Goal: Task Accomplishment & Management: Manage account settings

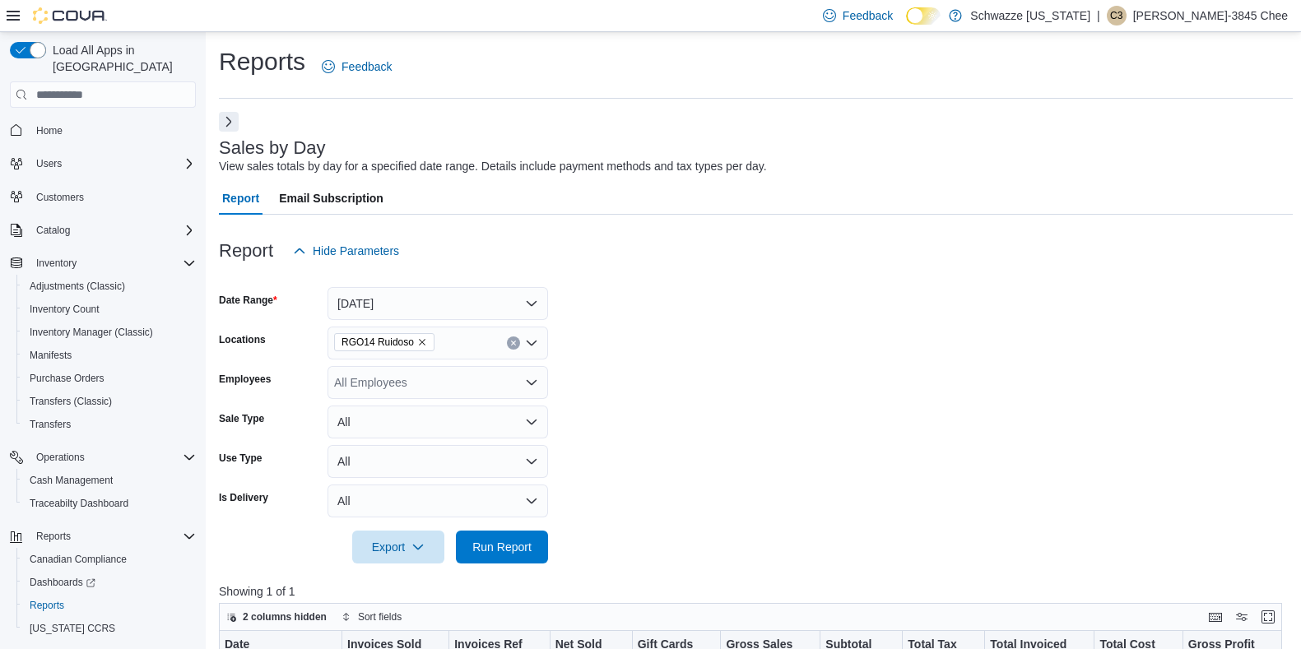
scroll to position [260, 0]
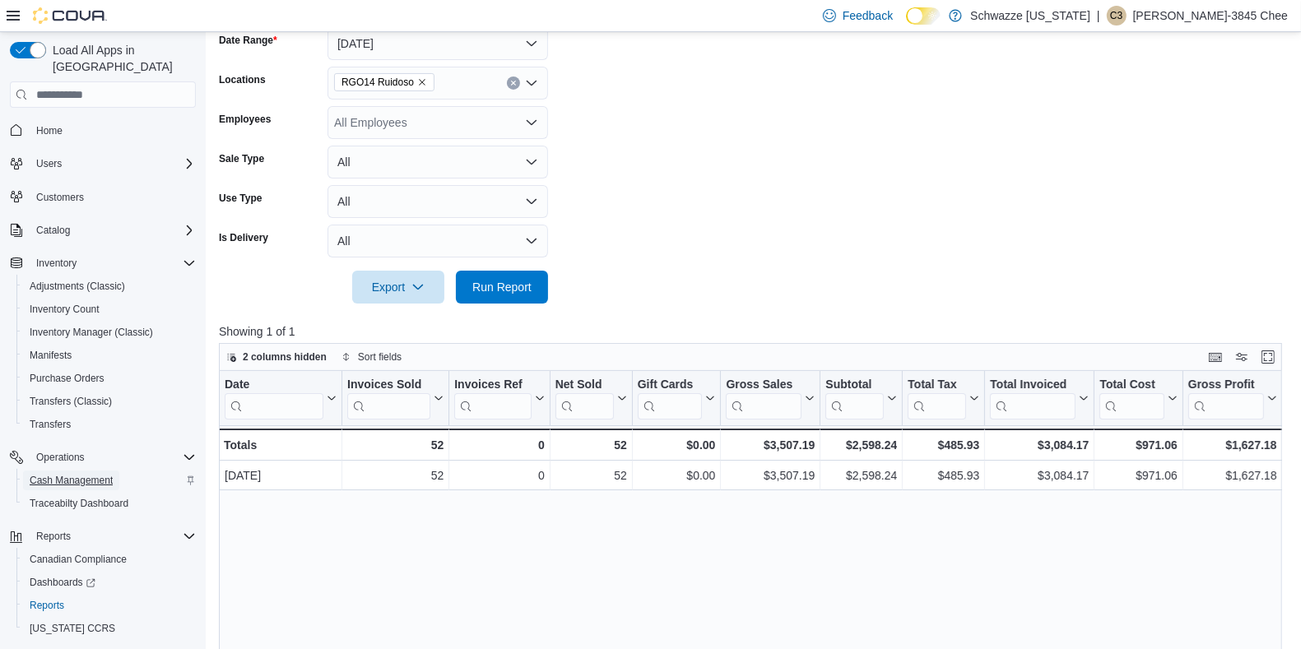
click at [95, 474] on span "Cash Management" at bounding box center [71, 480] width 83 height 13
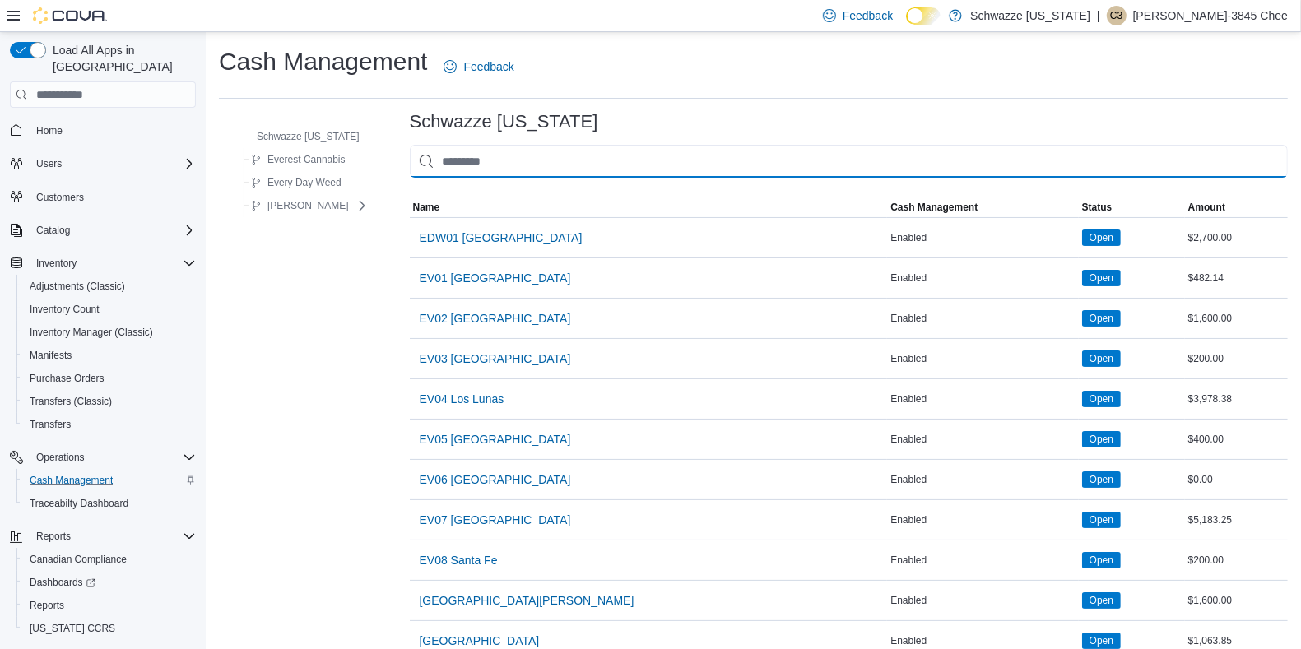
click at [706, 166] on input "This is a search bar. As you type, the results lower in the page will automatic…" at bounding box center [849, 161] width 878 height 33
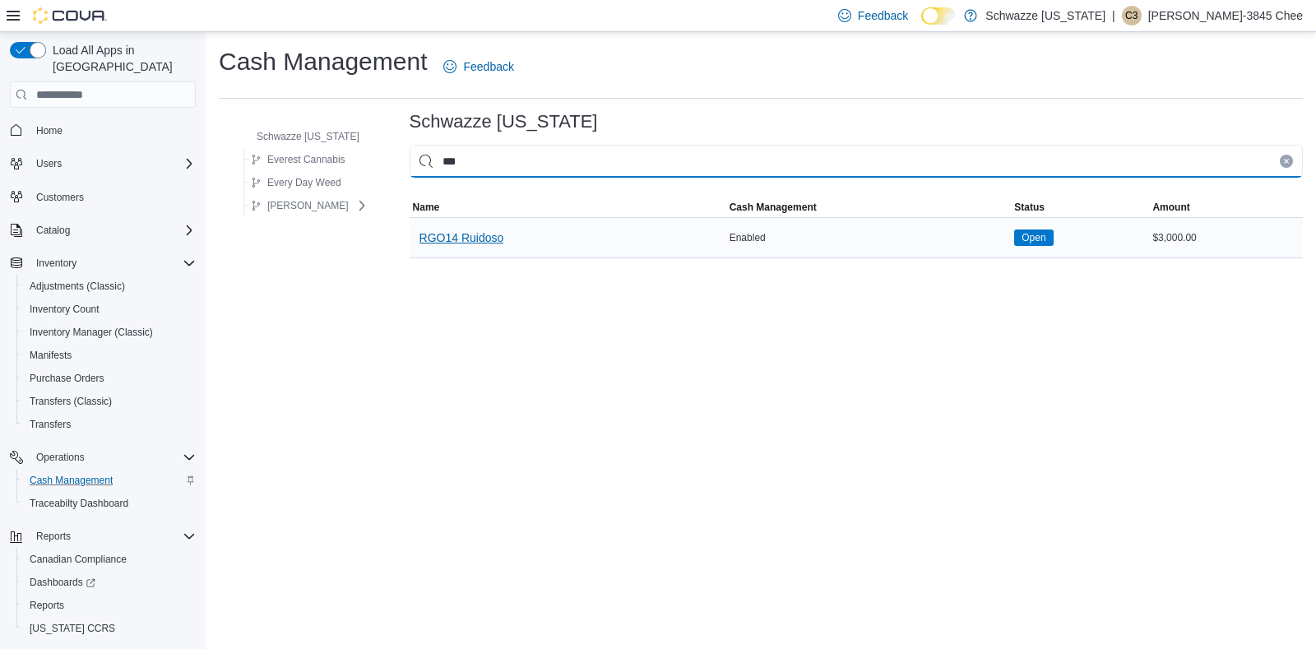
type input "***"
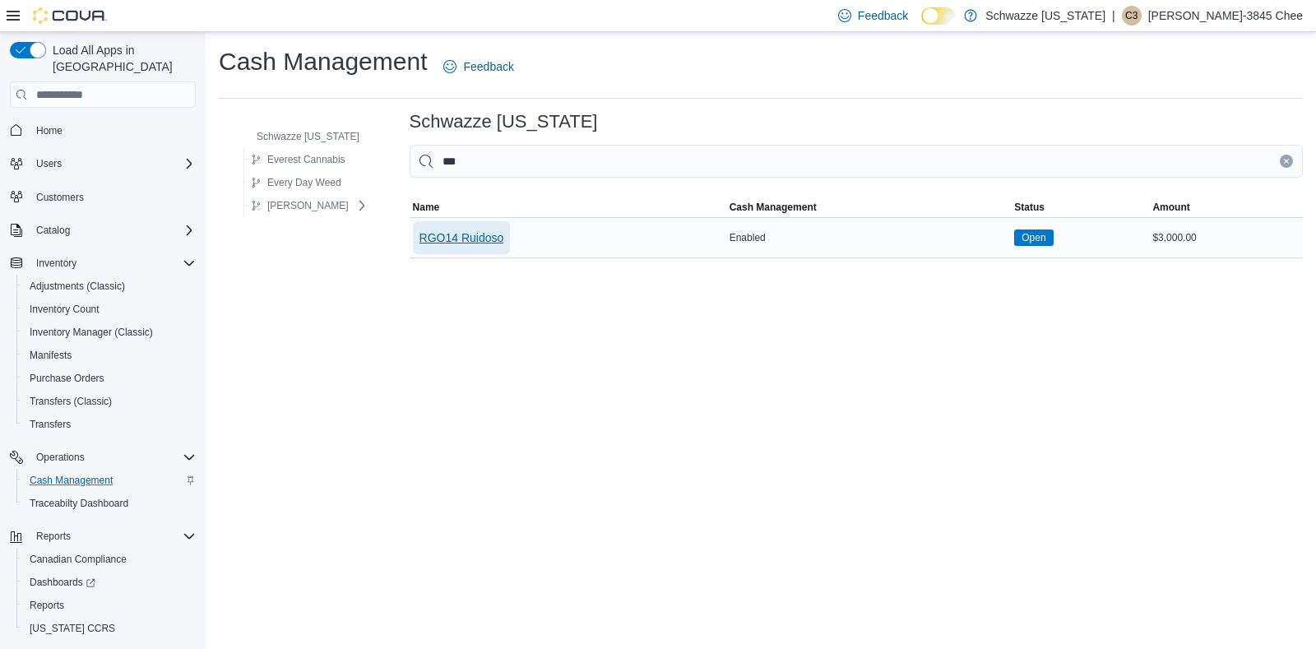
click at [496, 236] on span "RGO14 Ruidoso" at bounding box center [462, 238] width 85 height 16
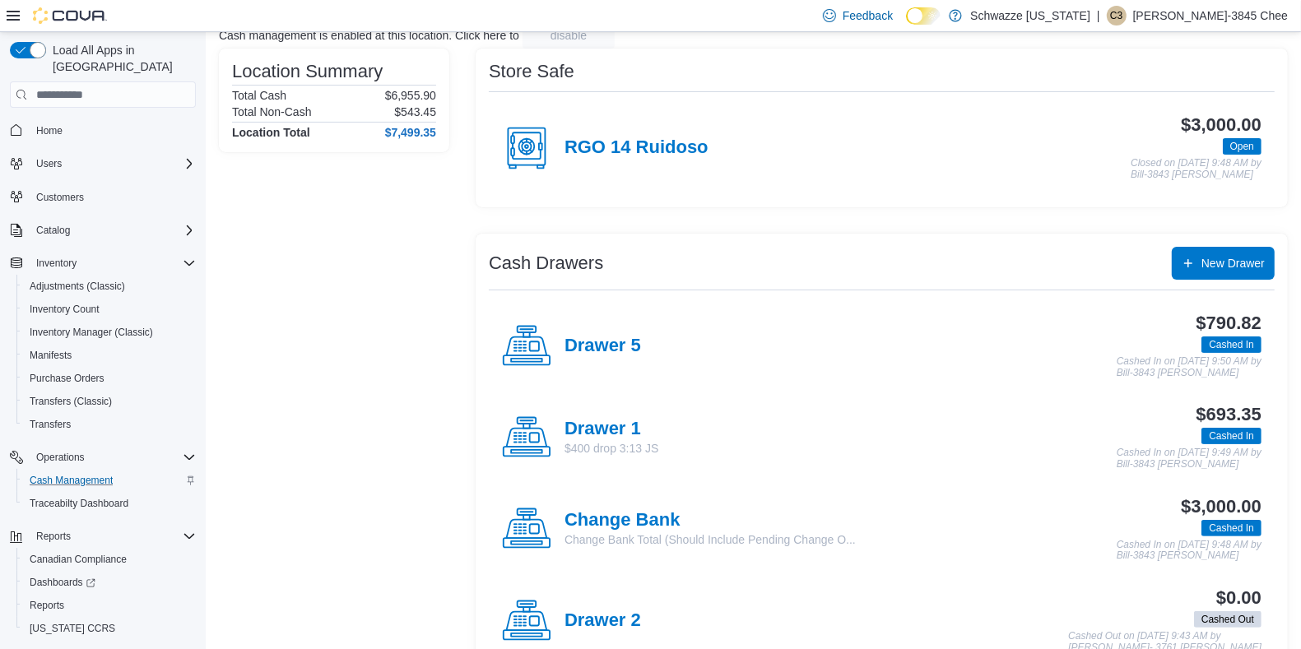
scroll to position [118, 0]
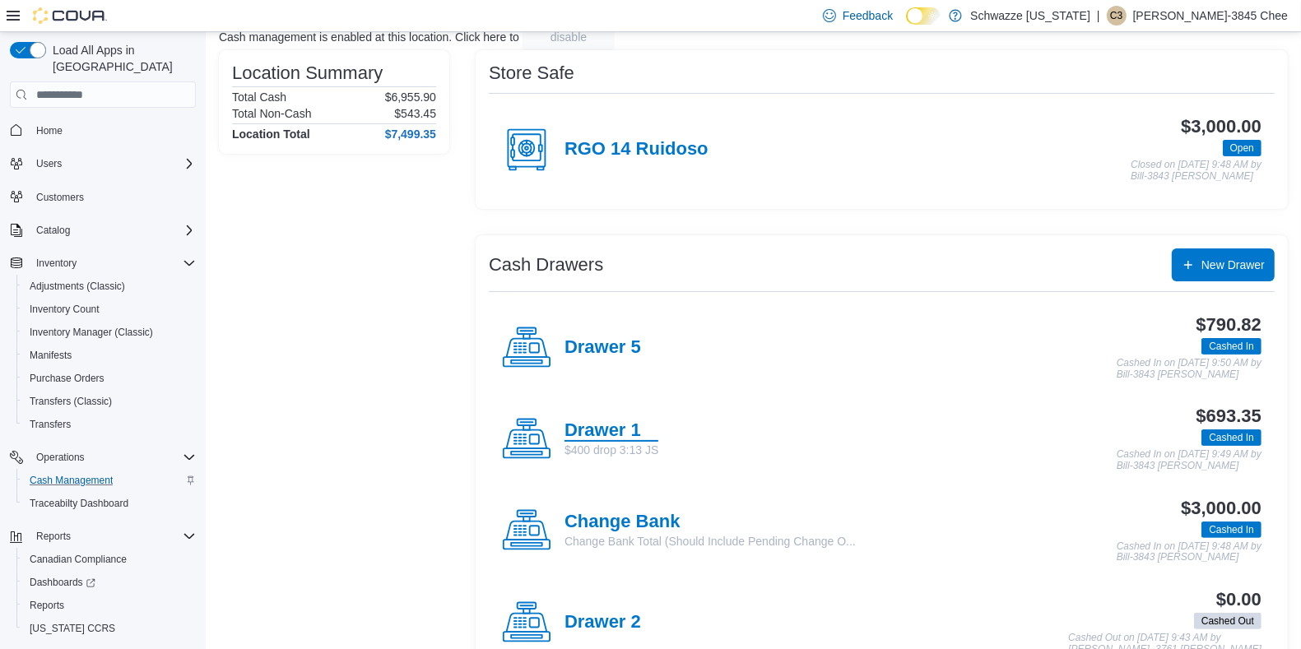
click at [632, 434] on h4 "Drawer 1" at bounding box center [611, 430] width 94 height 21
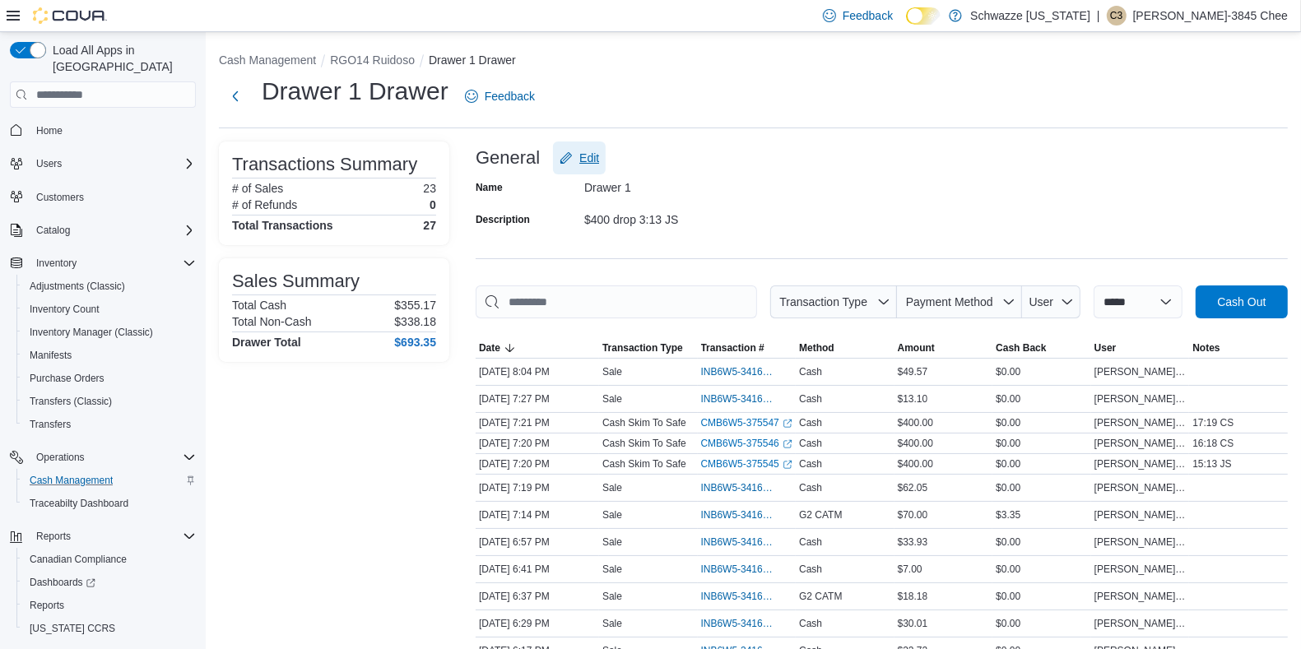
click at [577, 157] on span "Edit" at bounding box center [578, 158] width 39 height 33
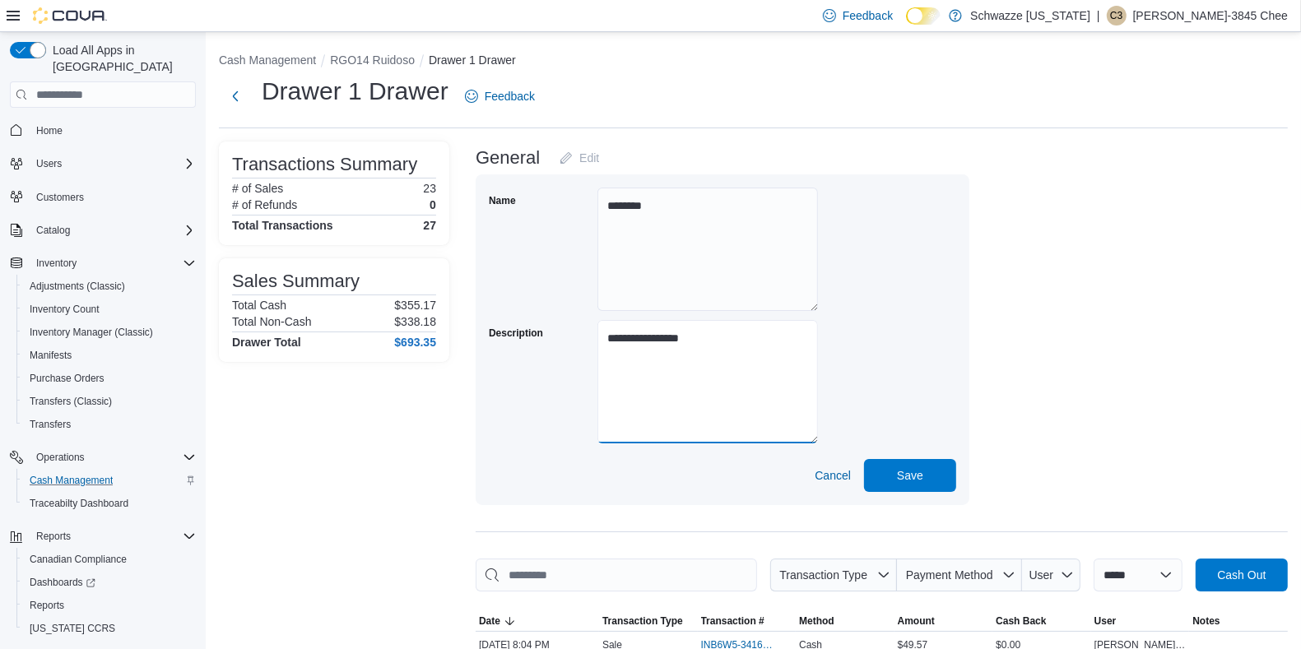
click at [692, 335] on textarea "**********" at bounding box center [707, 381] width 221 height 123
type textarea "*"
click at [912, 475] on span "Save" at bounding box center [910, 475] width 26 height 16
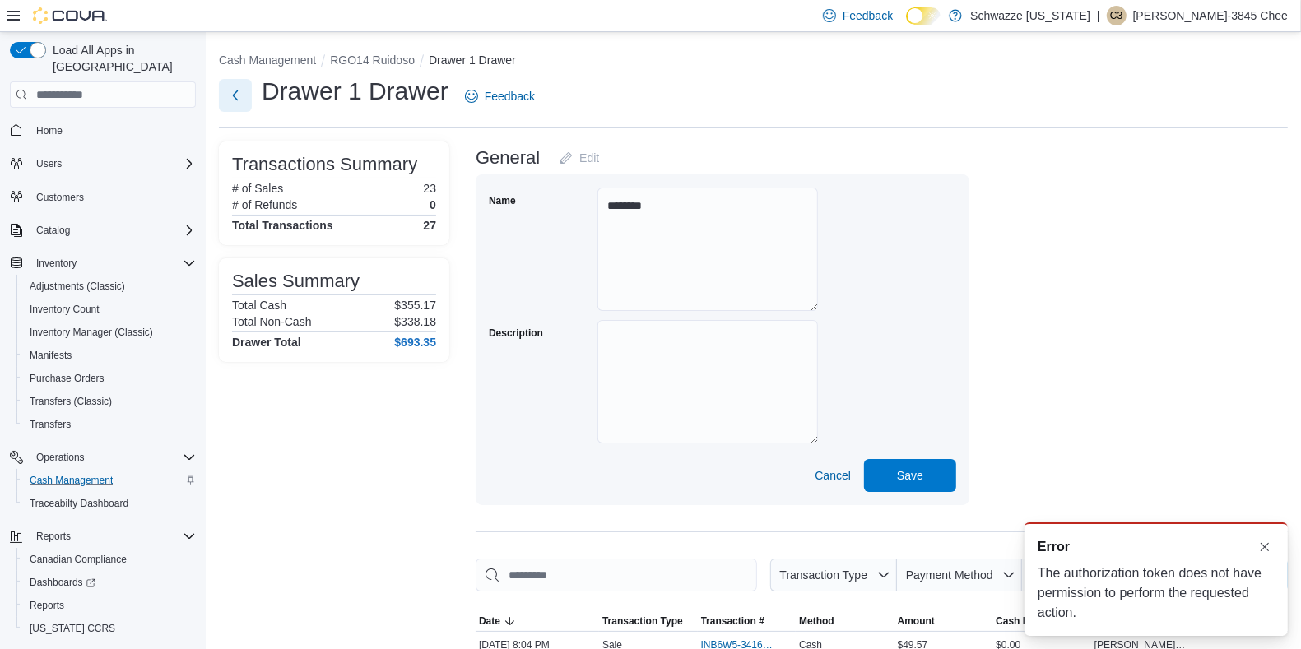
click at [243, 95] on button "Next" at bounding box center [235, 95] width 33 height 33
